Goal: Register for event/course

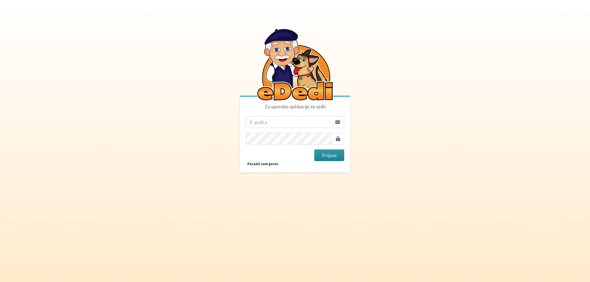
type input "[EMAIL_ADDRESS][DOMAIN_NAME]"
click at [328, 153] on button "Prijava" at bounding box center [329, 156] width 30 height 12
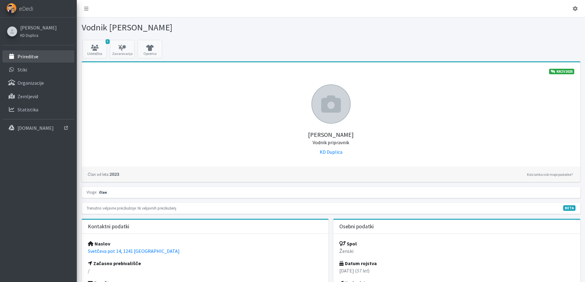
click at [41, 56] on link "Prireditve" at bounding box center [38, 56] width 72 height 12
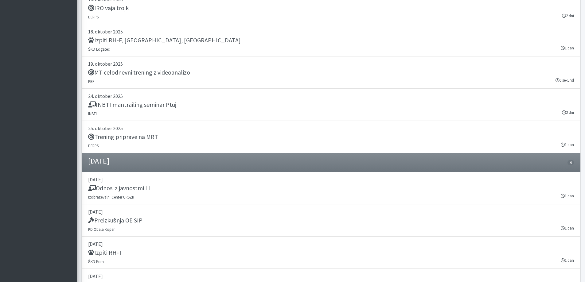
scroll to position [1407, 0]
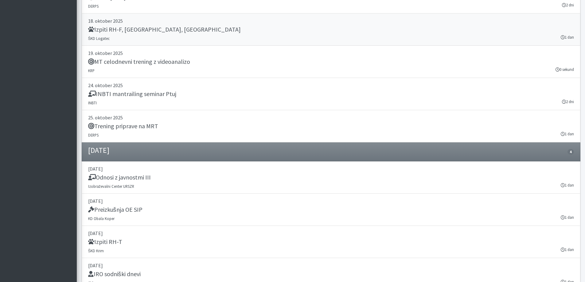
click at [126, 28] on h5 "Izpiti RH-F, FL, MT" at bounding box center [164, 29] width 153 height 7
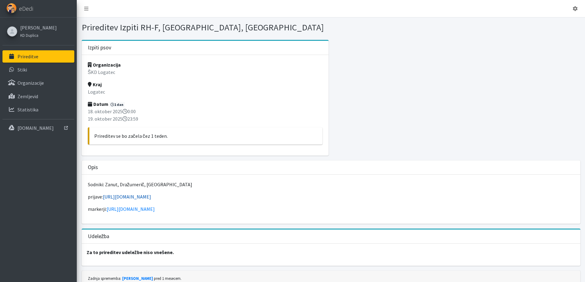
click at [151, 197] on link "https://forms.gle/diF7ZQaUdvAr2fye6" at bounding box center [127, 197] width 48 height 6
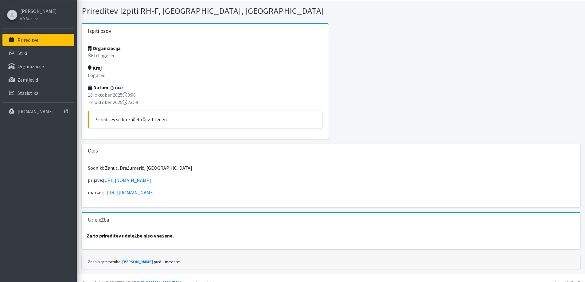
scroll to position [26, 0]
